Goal: Find specific page/section: Find specific page/section

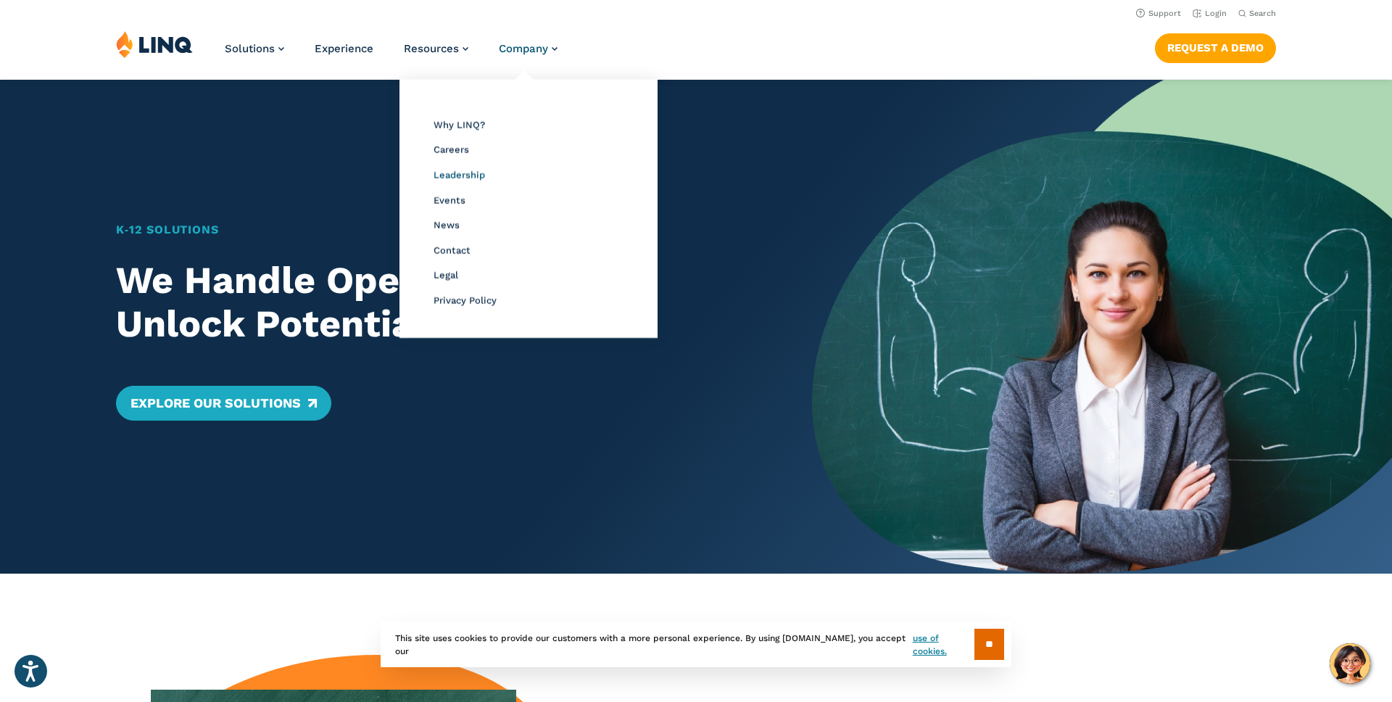
click at [456, 170] on span "Leadership" at bounding box center [459, 175] width 51 height 11
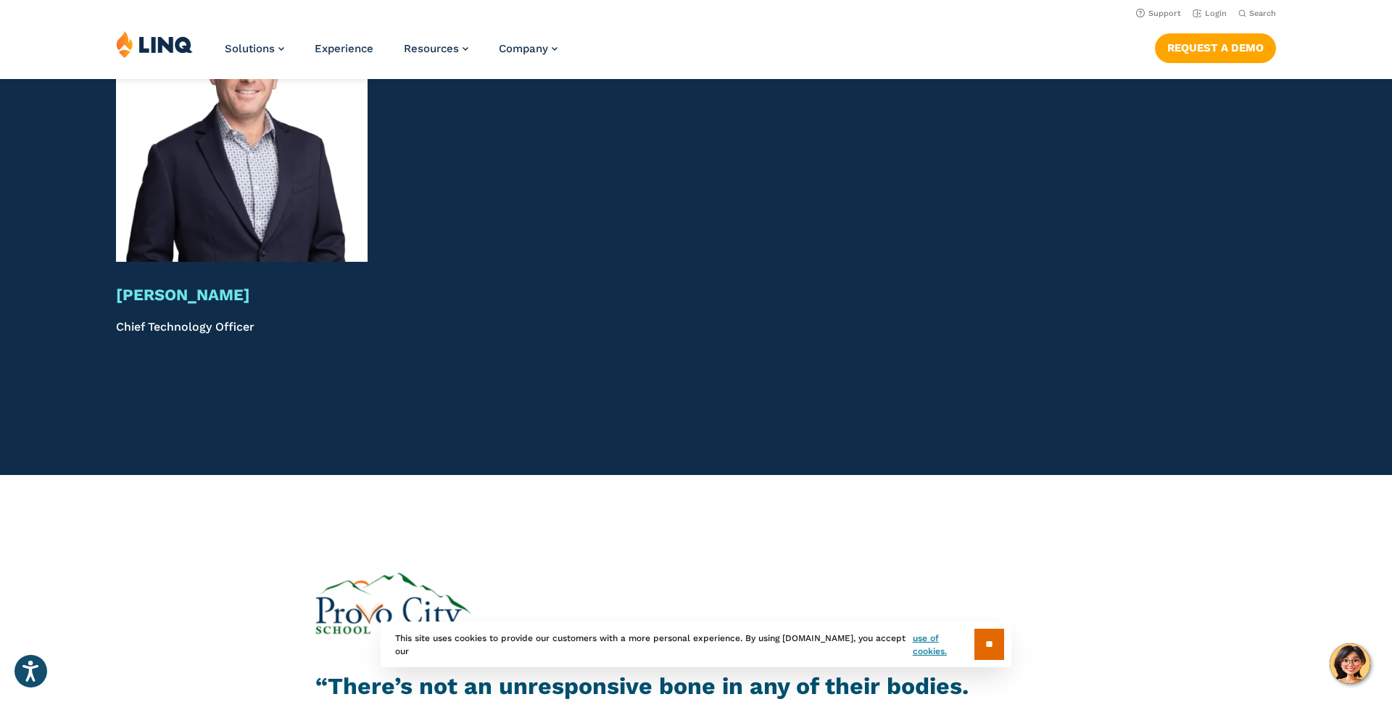
scroll to position [3606, 0]
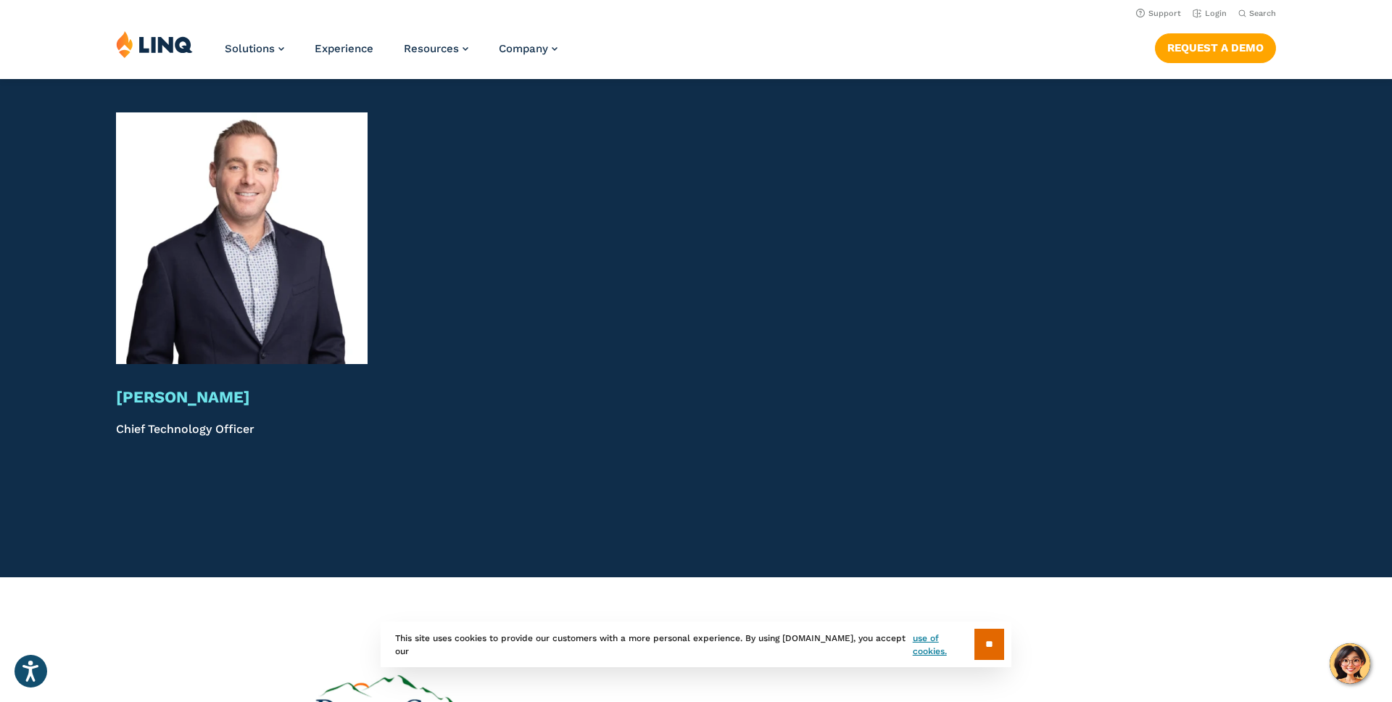
click at [150, 387] on h3 "Seth Johnson" at bounding box center [242, 397] width 252 height 20
drag, startPoint x: 119, startPoint y: 379, endPoint x: 268, endPoint y: 421, distance: 155.2
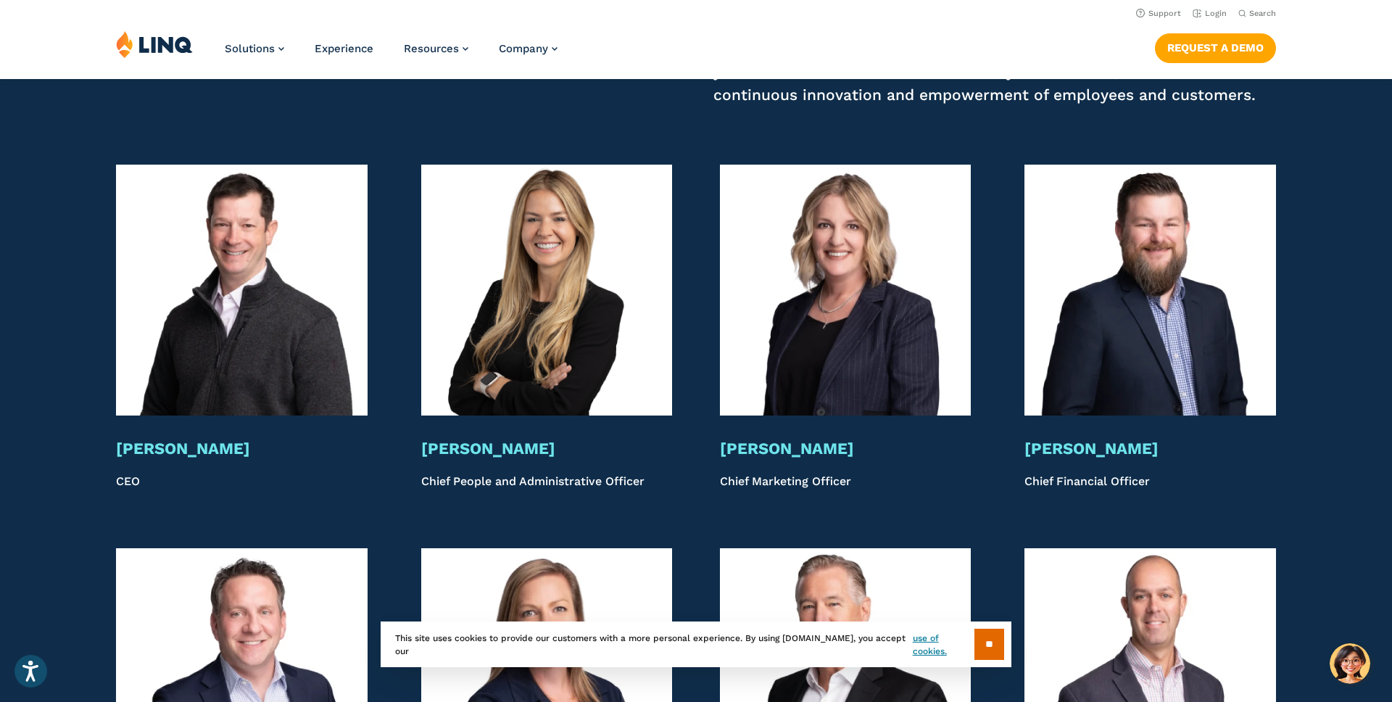
scroll to position [2786, 0]
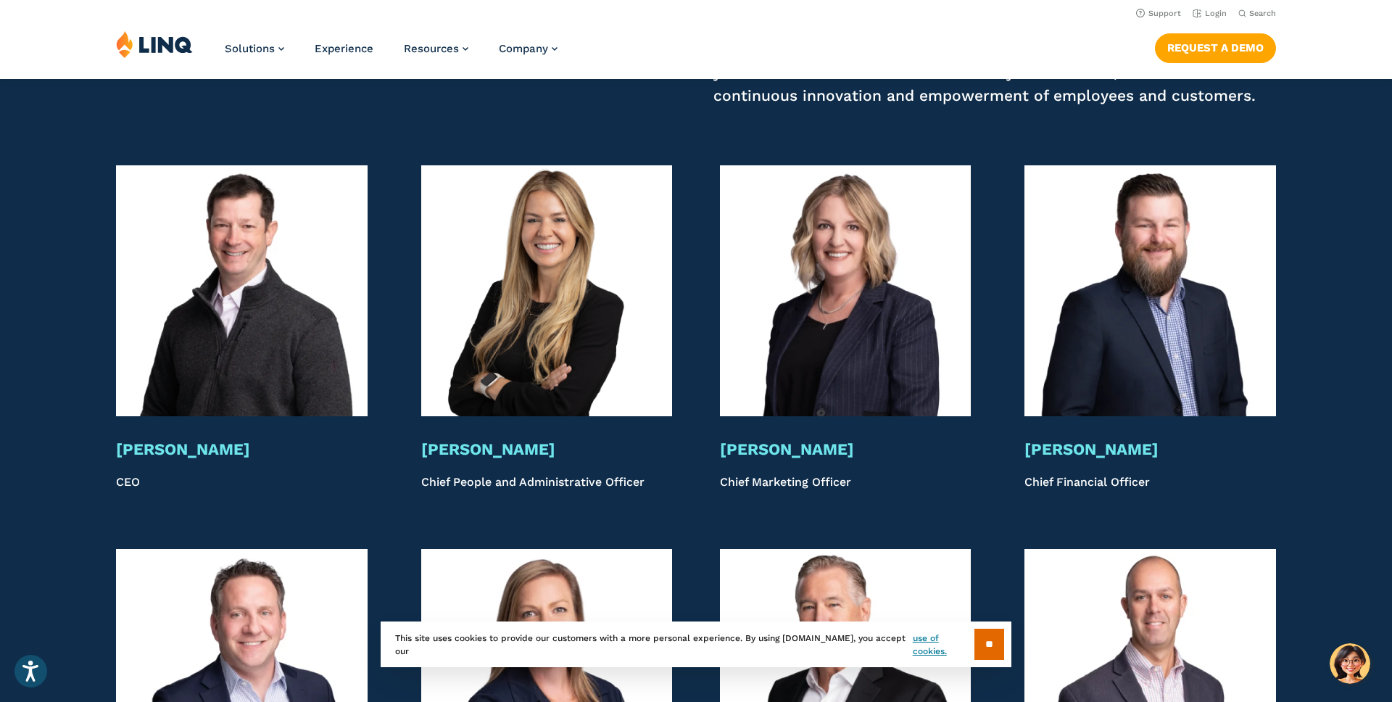
click at [212, 341] on img at bounding box center [242, 291] width 252 height 252
drag, startPoint x: 111, startPoint y: 466, endPoint x: 117, endPoint y: 424, distance: 42.5
click at [117, 439] on div "Bryan Jones CEO" at bounding box center [242, 464] width 252 height 51
